Goal: Task Accomplishment & Management: Manage account settings

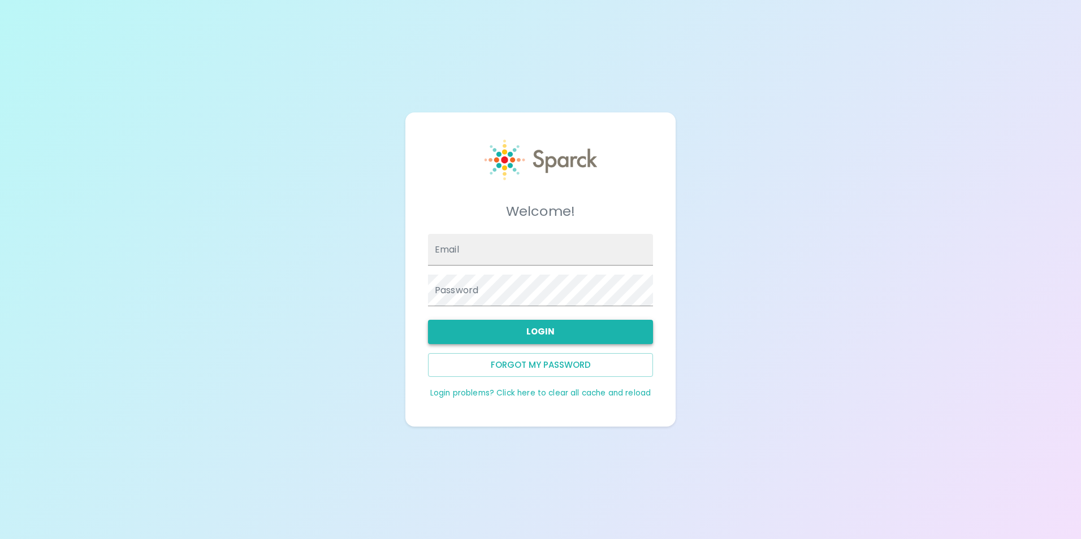
type input "[EMAIL_ADDRESS][DOMAIN_NAME]"
click at [560, 324] on button "Login" at bounding box center [540, 332] width 225 height 24
click at [560, 331] on button "Login" at bounding box center [540, 332] width 225 height 24
click at [860, 317] on div "Welcome! Email yruvalcaba@sfbaycoffee.com Password Login Forgot my password Log…" at bounding box center [540, 269] width 1081 height 539
click at [466, 237] on input "[EMAIL_ADDRESS][DOMAIN_NAME]" at bounding box center [540, 250] width 225 height 32
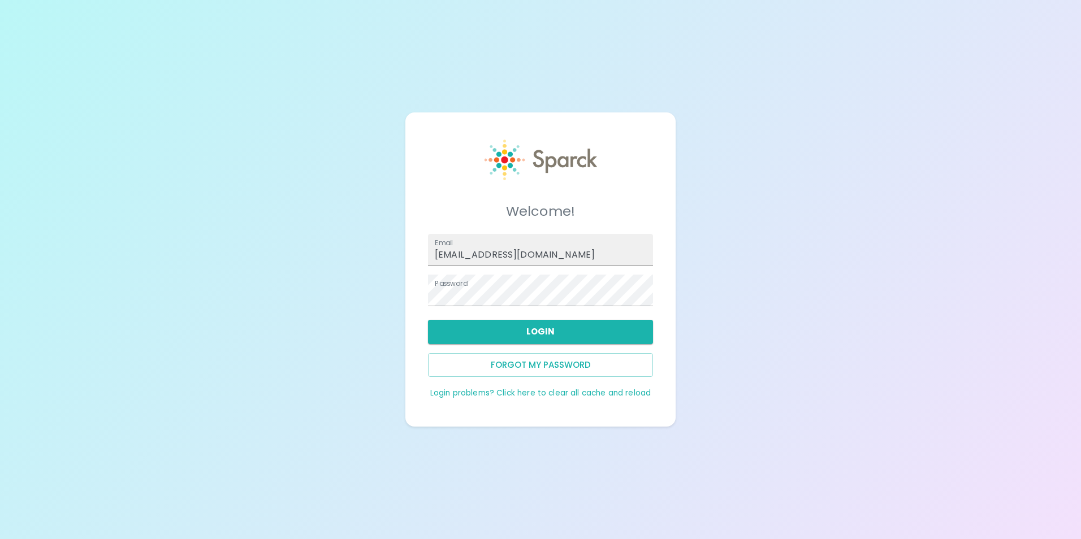
click at [760, 244] on div "Welcome! Email yruvalcaba@sfbaycoffee.com Password Login Forgot my password Log…" at bounding box center [540, 269] width 1081 height 539
click at [781, 296] on div "Welcome! Email yruvalcaba@sfbaycoffee.com Password Login Forgot my password Log…" at bounding box center [540, 269] width 1081 height 539
click at [606, 315] on div "Login" at bounding box center [536, 327] width 234 height 33
click at [570, 335] on button "Login" at bounding box center [540, 332] width 225 height 24
type input "[EMAIL_ADDRESS][DOMAIN_NAME]"
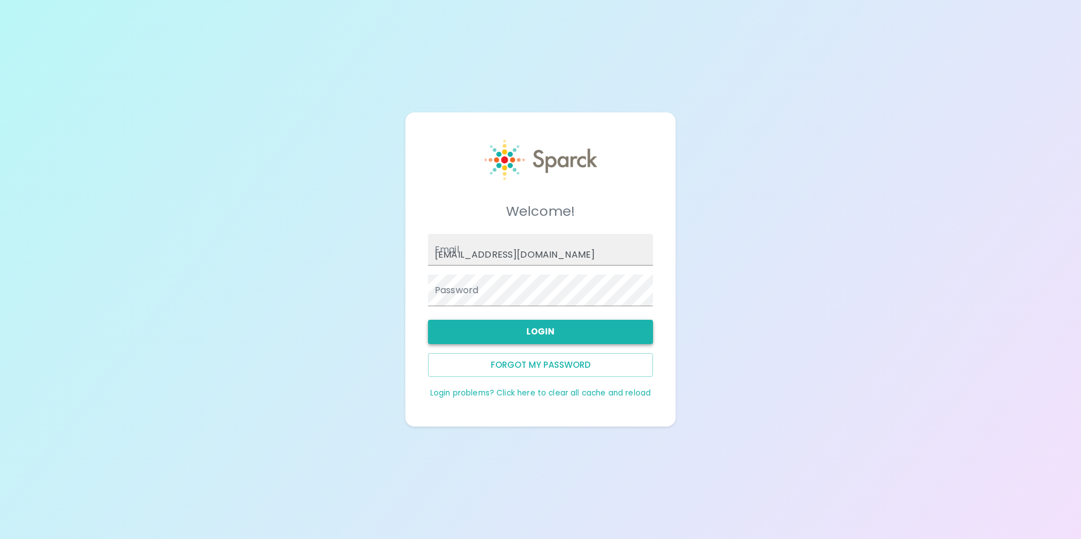
click at [547, 330] on button "Login" at bounding box center [540, 332] width 225 height 24
